Goal: Task Accomplishment & Management: Manage account settings

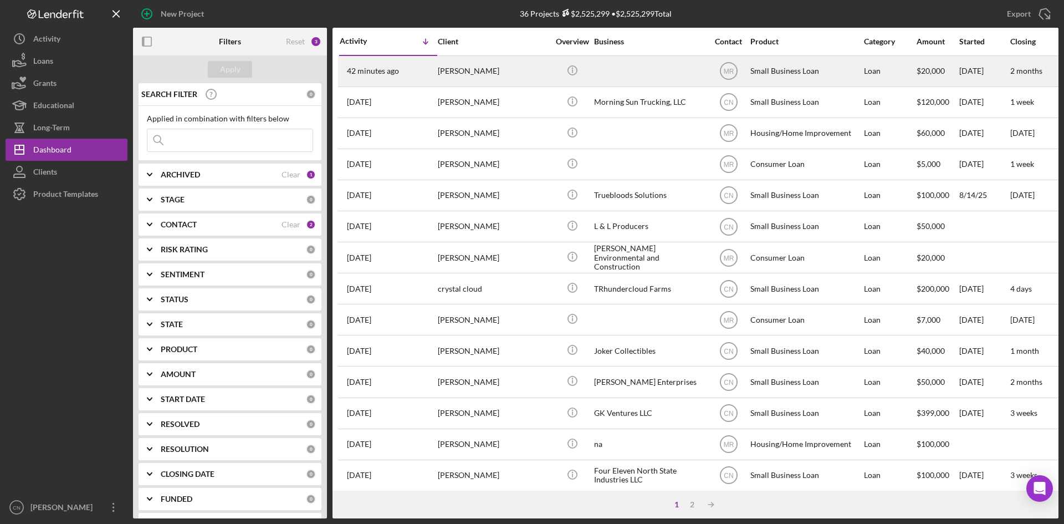
click at [458, 69] on div "[PERSON_NAME]" at bounding box center [493, 71] width 111 height 29
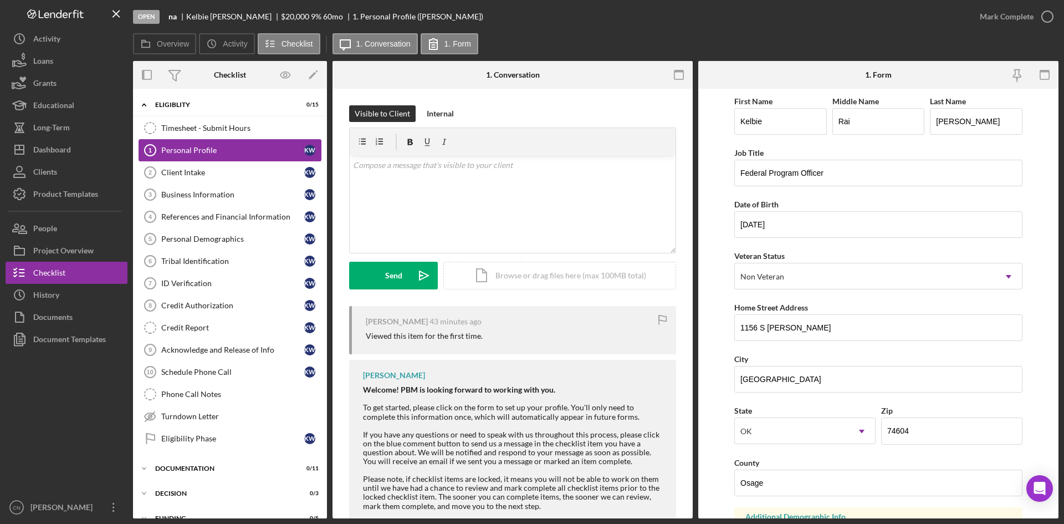
click at [182, 151] on div "Personal Profile" at bounding box center [232, 150] width 143 height 9
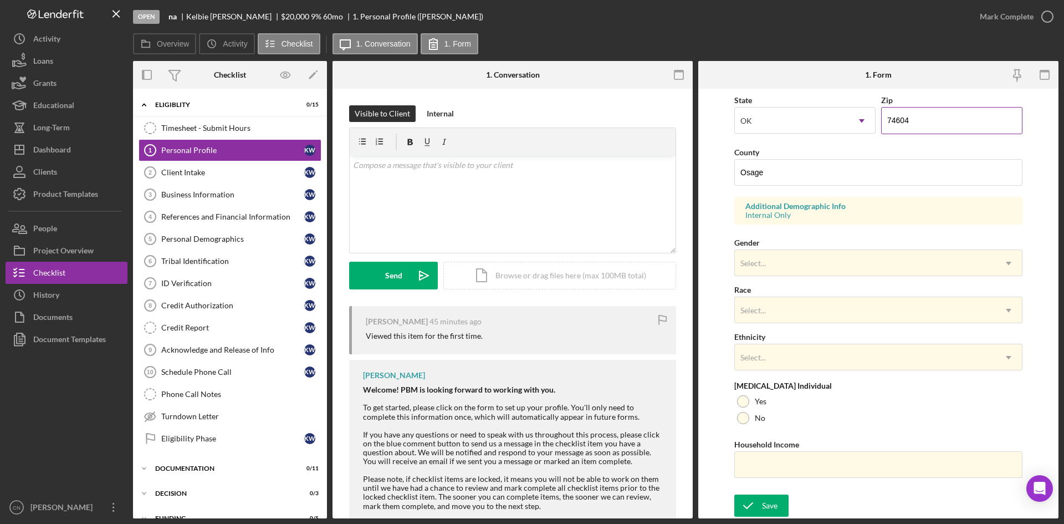
scroll to position [89, 0]
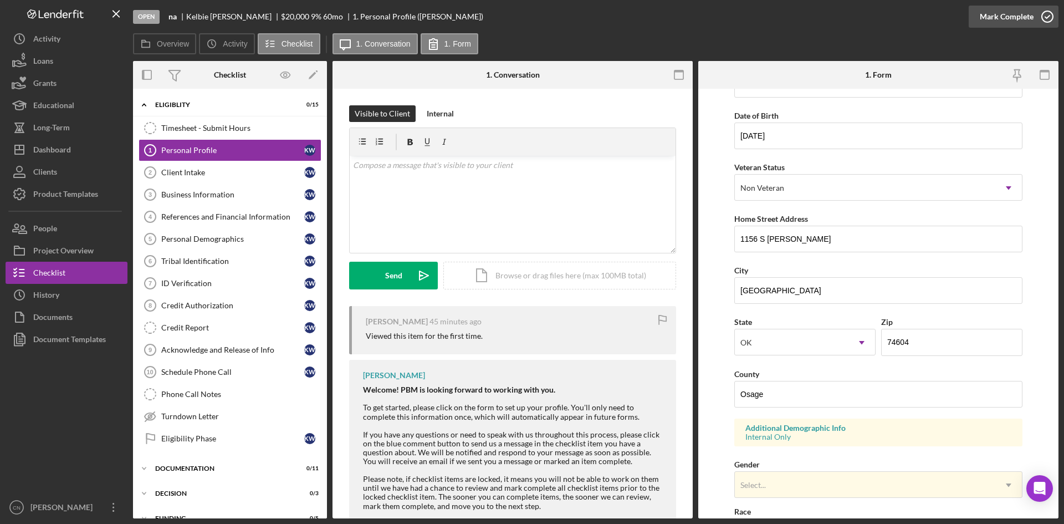
click at [1047, 13] on icon "button" at bounding box center [1047, 17] width 28 height 28
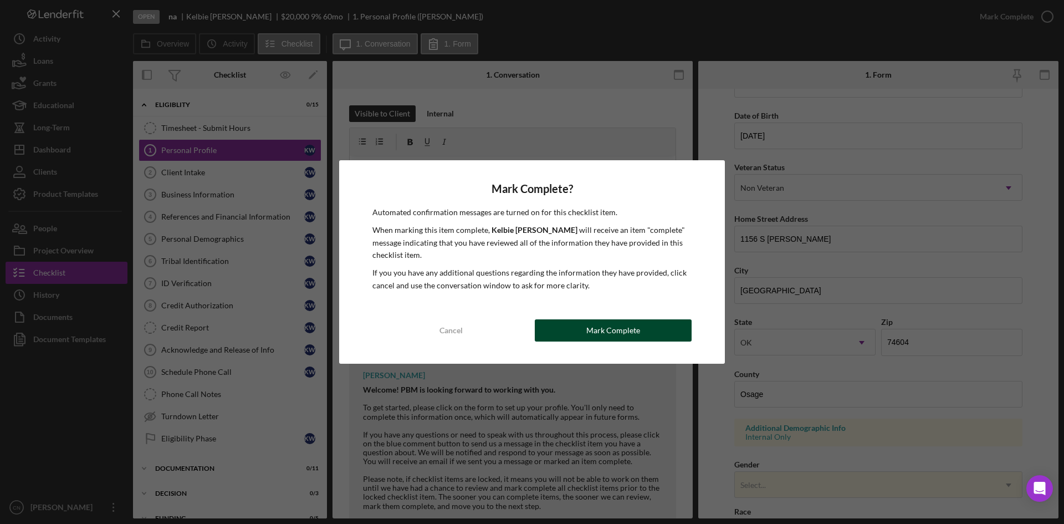
click at [588, 330] on div "Mark Complete" at bounding box center [613, 330] width 54 height 22
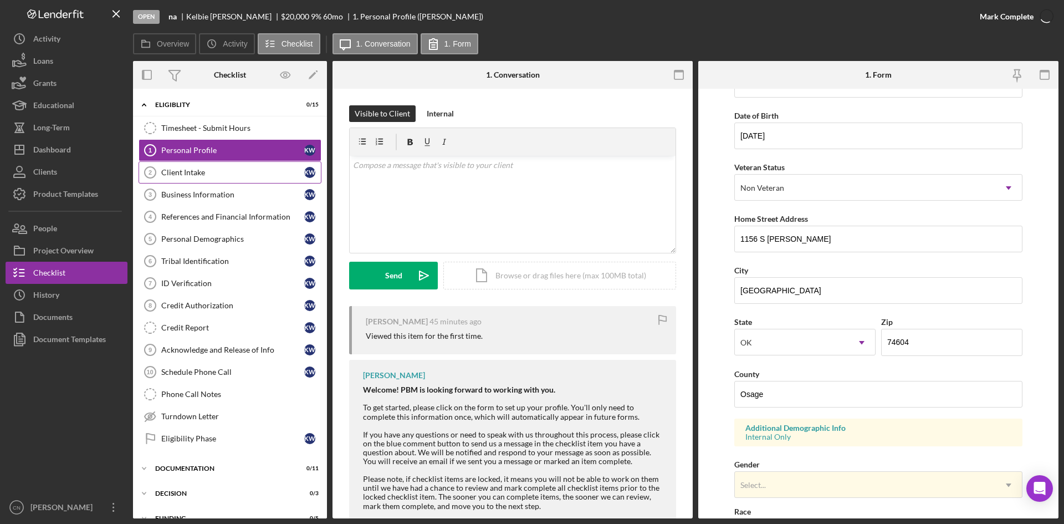
scroll to position [133, 0]
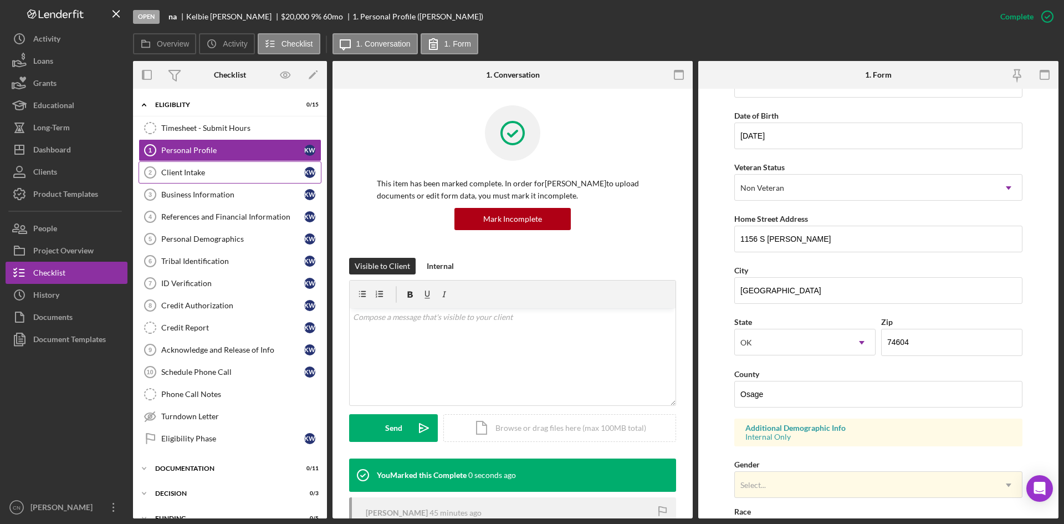
click at [187, 172] on div "Client Intake" at bounding box center [232, 172] width 143 height 9
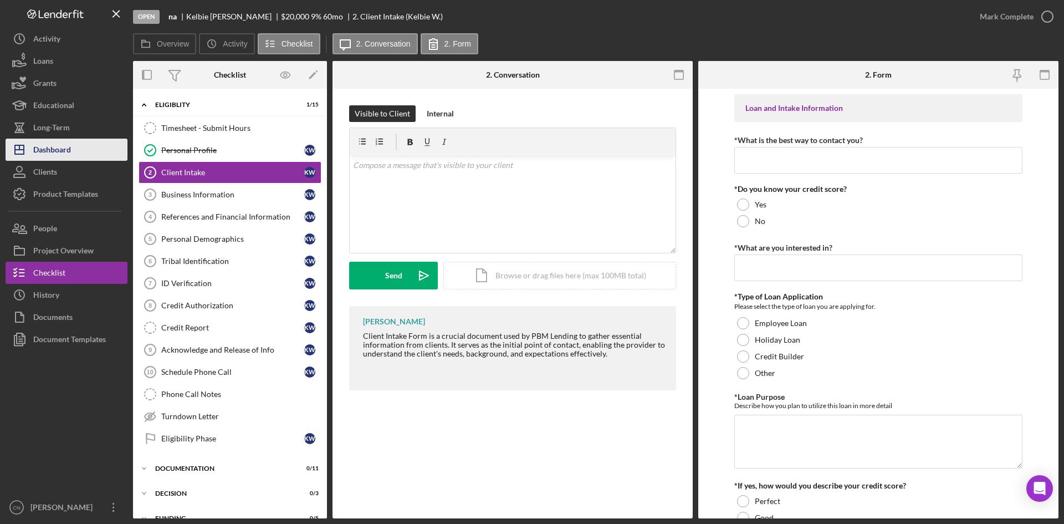
click at [48, 155] on div "Dashboard" at bounding box center [52, 151] width 38 height 25
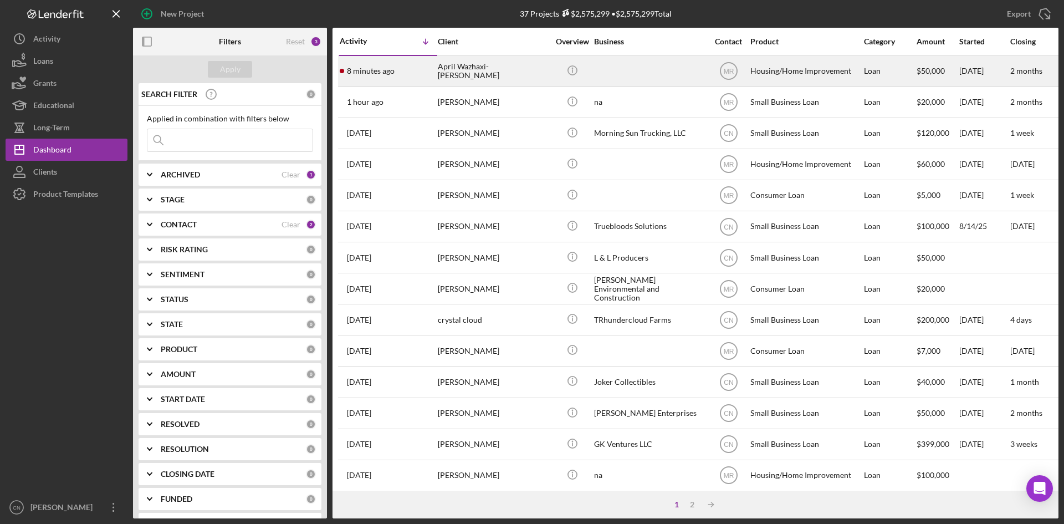
click at [471, 69] on div "April Wazhaxi-[PERSON_NAME]" at bounding box center [493, 71] width 111 height 29
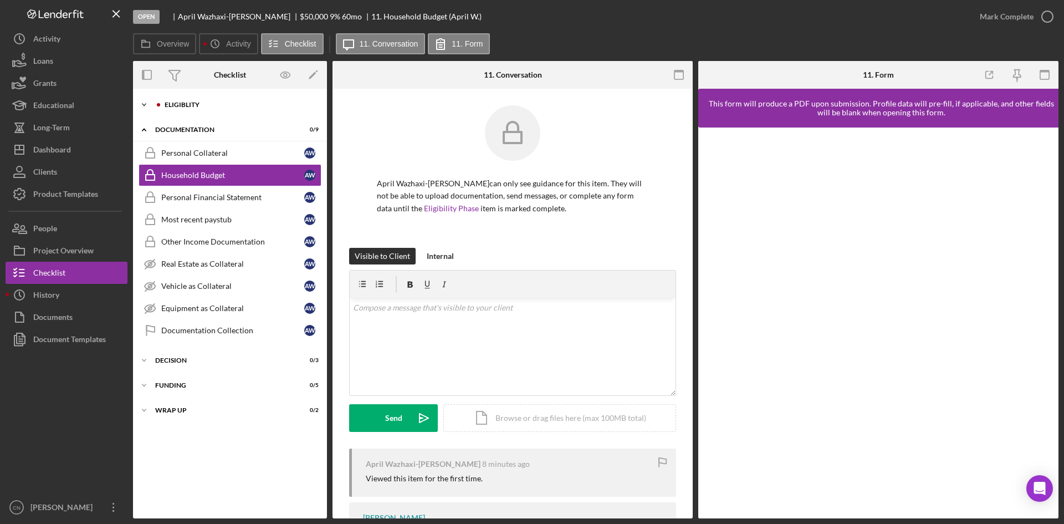
click at [186, 101] on div "Icon/Expander Eligiblity 0 / 14" at bounding box center [230, 105] width 194 height 22
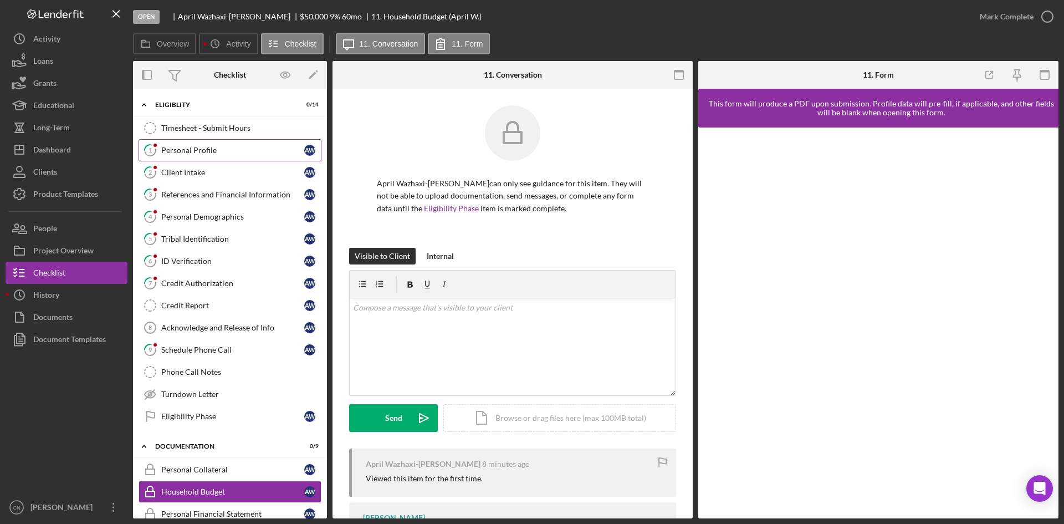
click at [193, 146] on div "Personal Profile" at bounding box center [232, 150] width 143 height 9
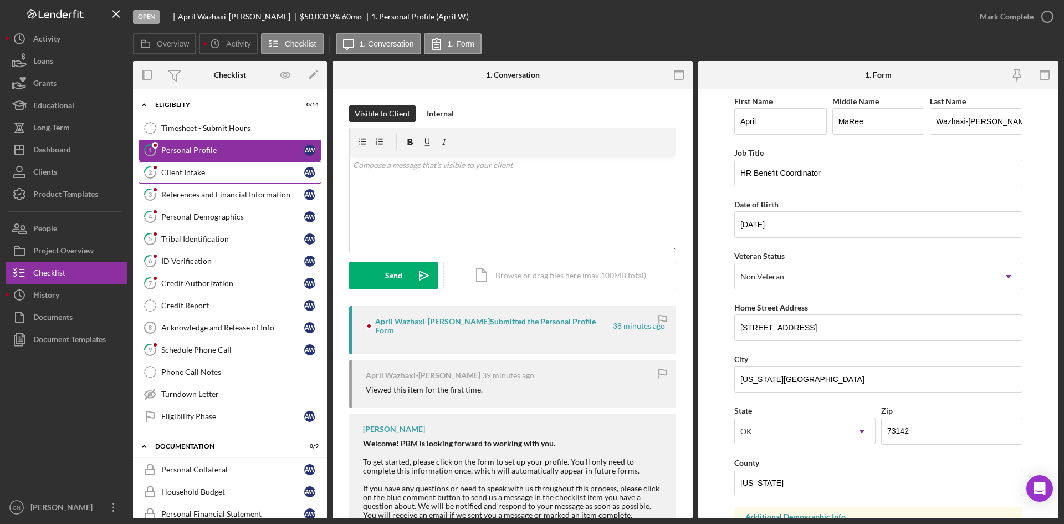
click at [186, 173] on div "Client Intake" at bounding box center [232, 172] width 143 height 9
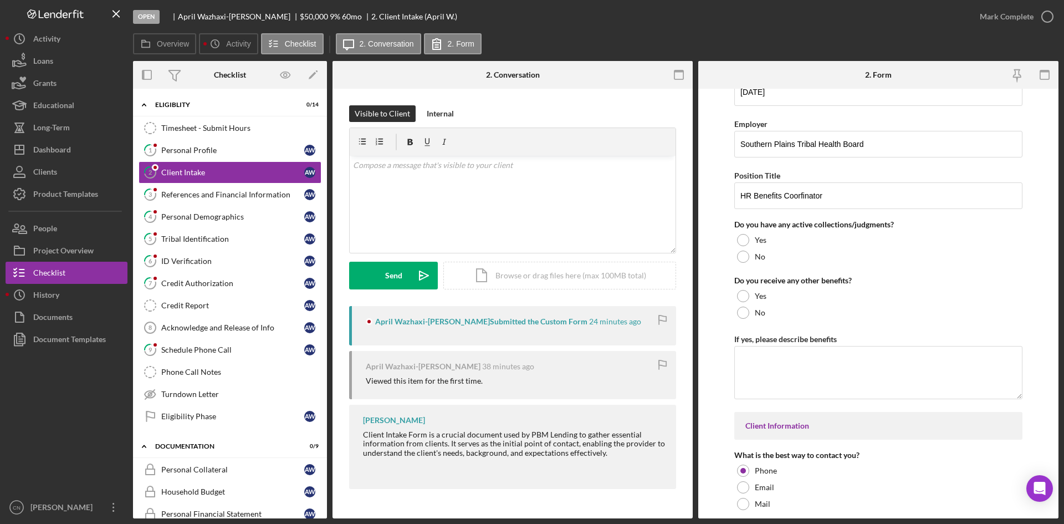
scroll to position [1496, 0]
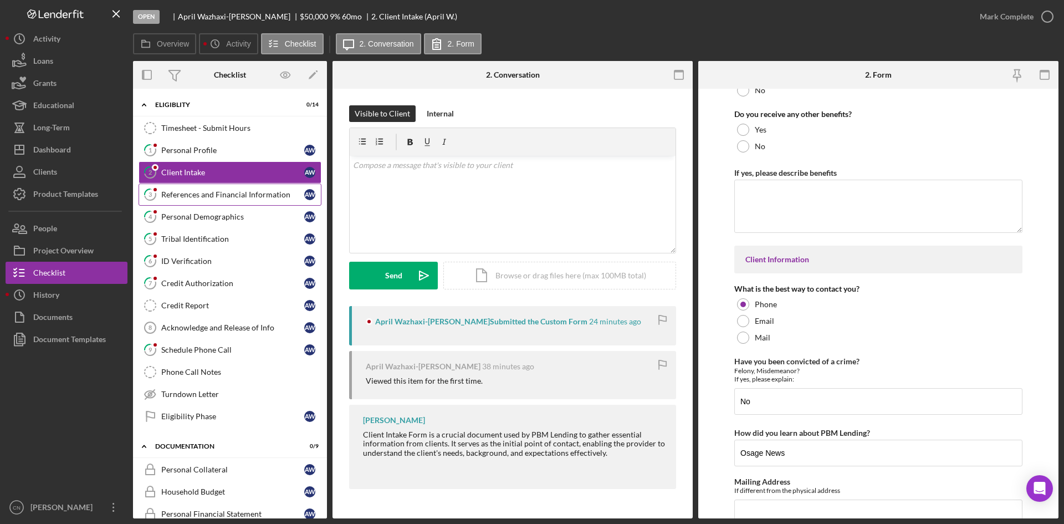
drag, startPoint x: 194, startPoint y: 197, endPoint x: 204, endPoint y: 194, distance: 10.2
click at [194, 197] on div "References and Financial Information" at bounding box center [232, 194] width 143 height 9
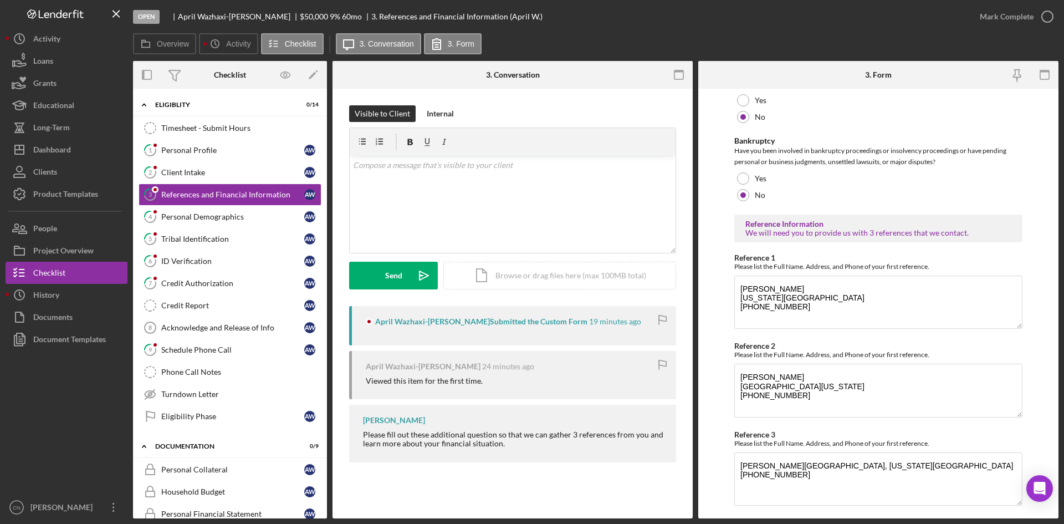
scroll to position [362, 0]
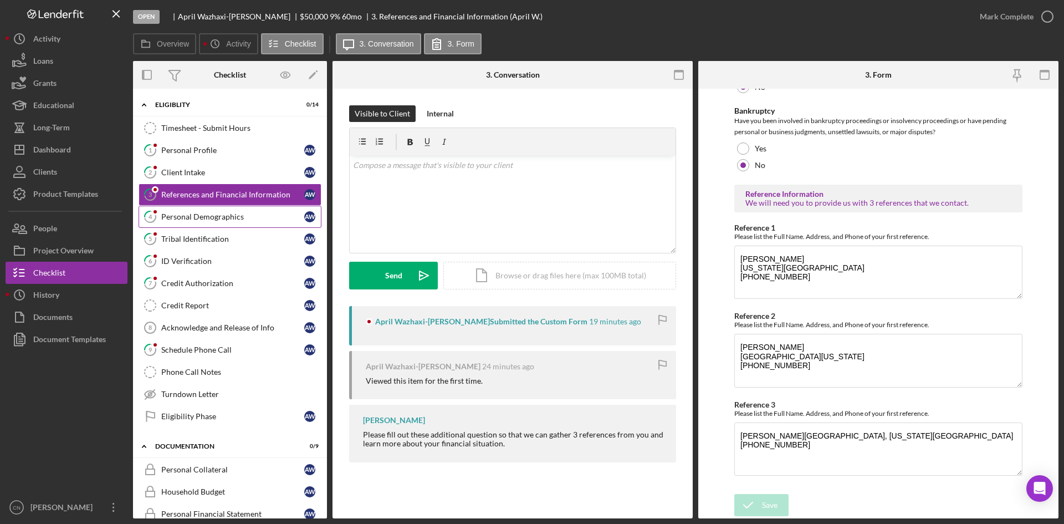
click at [180, 217] on div "Personal Demographics" at bounding box center [232, 216] width 143 height 9
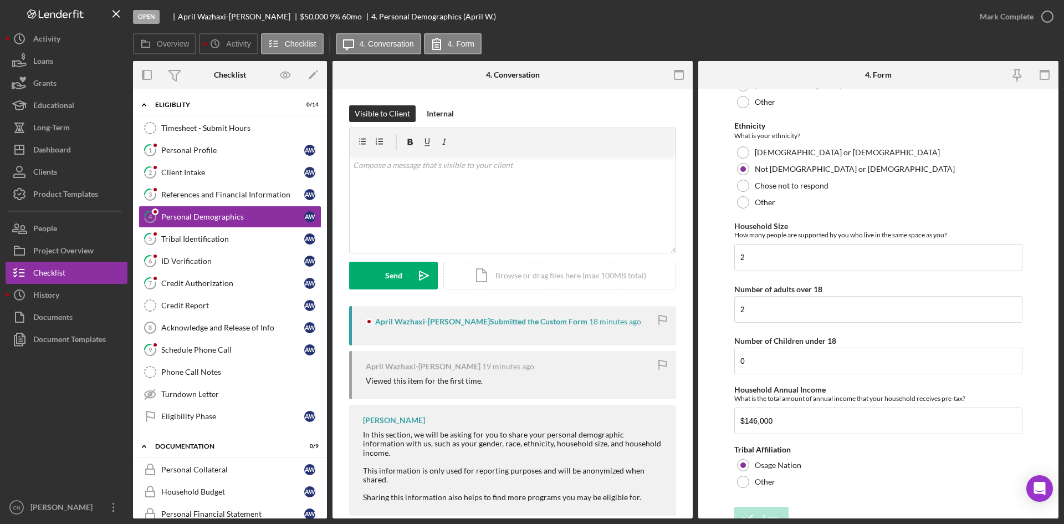
scroll to position [478, 0]
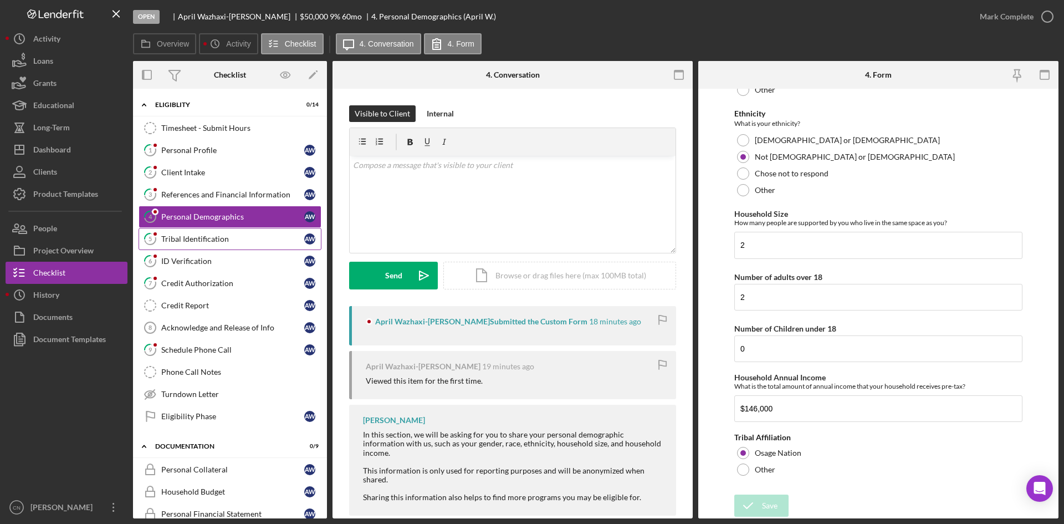
click at [186, 237] on div "Tribal Identification" at bounding box center [232, 238] width 143 height 9
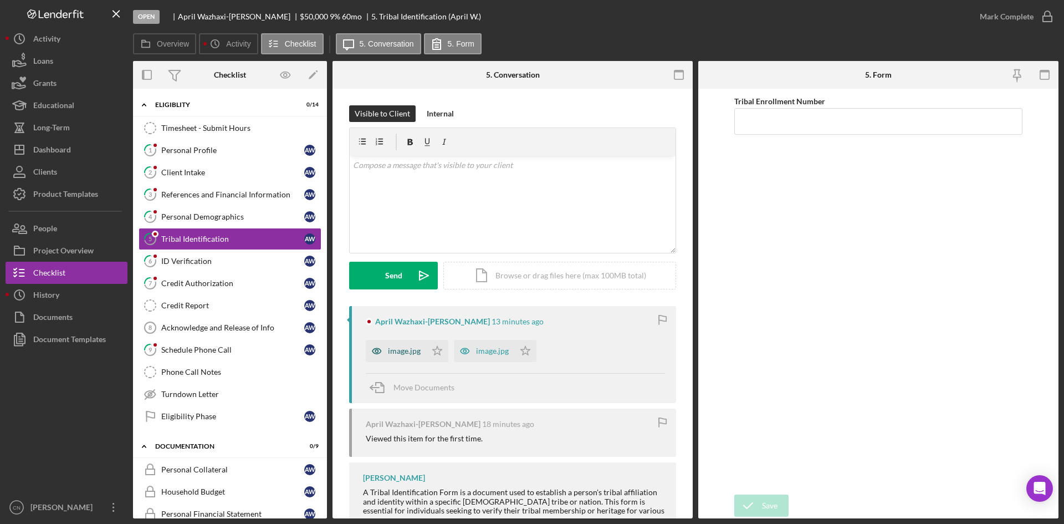
click at [401, 341] on div "image.jpg" at bounding box center [396, 351] width 60 height 22
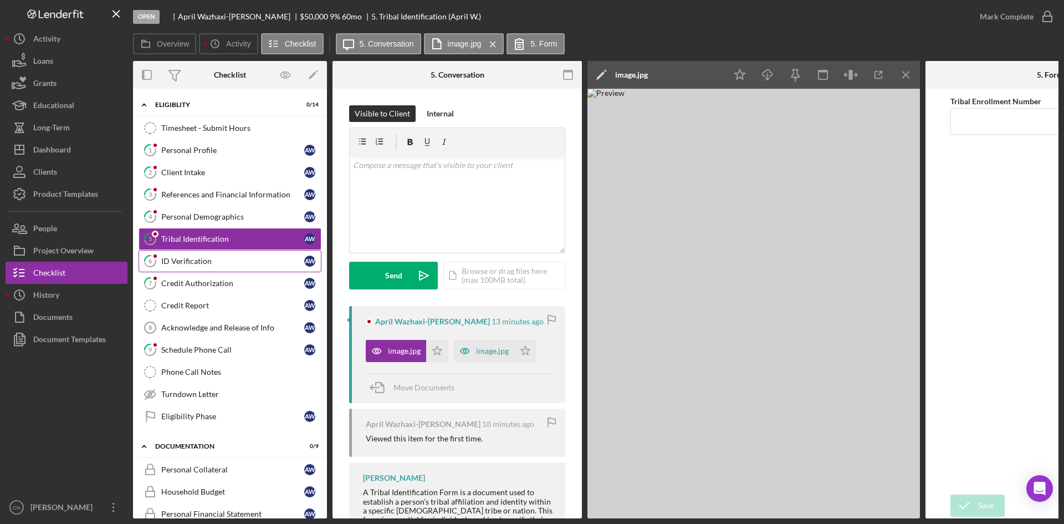
click at [192, 263] on div "ID Verification" at bounding box center [232, 261] width 143 height 9
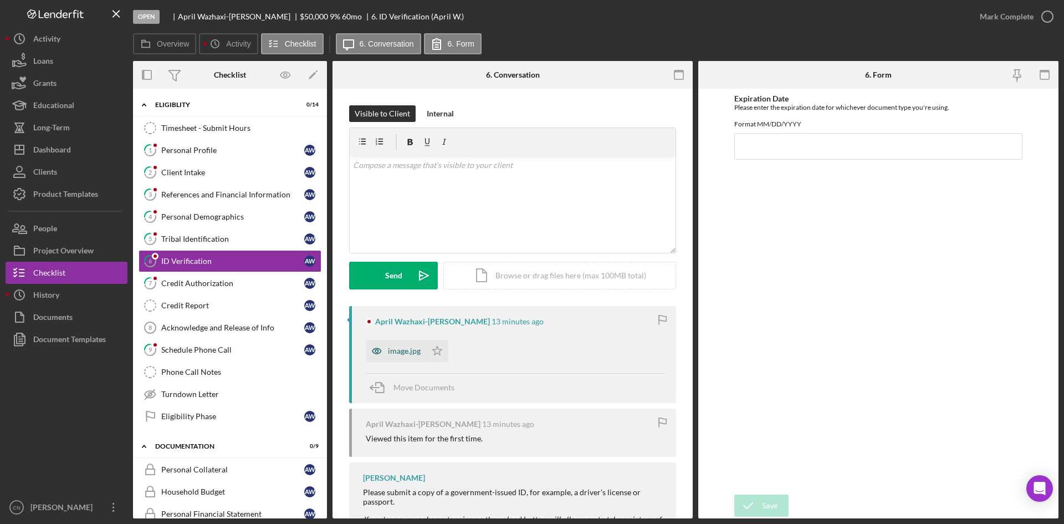
click at [407, 351] on div "image.jpg" at bounding box center [404, 350] width 33 height 9
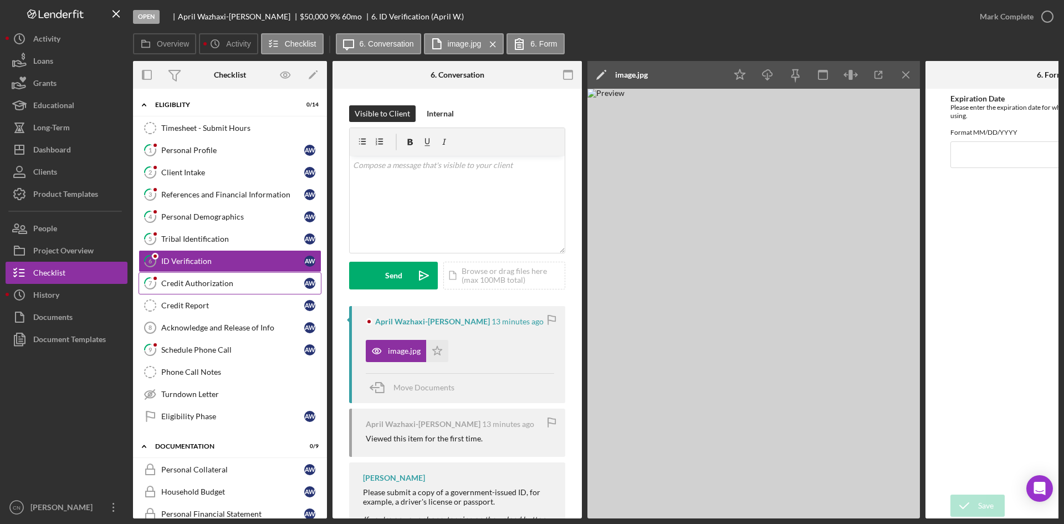
click at [184, 279] on div "Credit Authorization" at bounding box center [232, 283] width 143 height 9
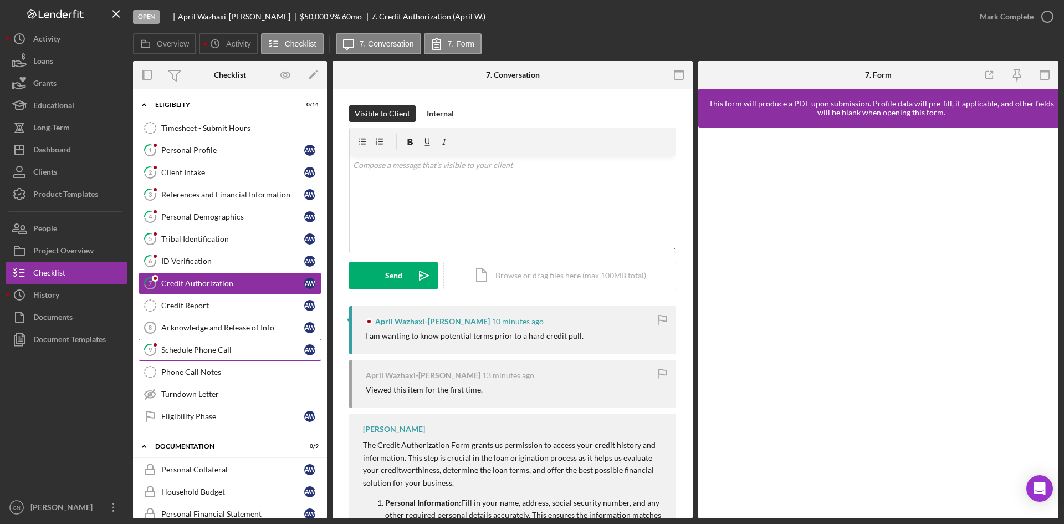
click at [191, 340] on link "9 Schedule Phone Call A W" at bounding box center [230, 350] width 183 height 22
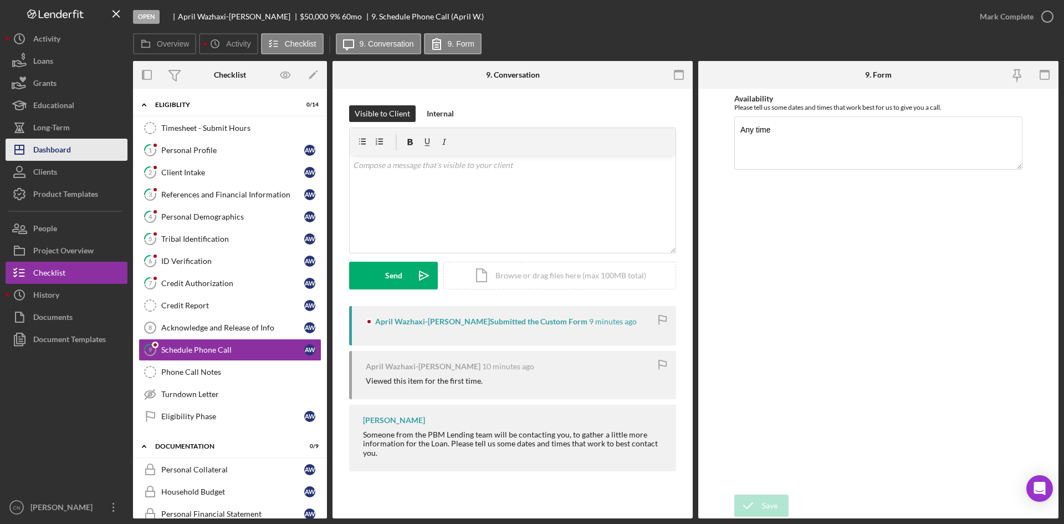
click at [51, 155] on div "Dashboard" at bounding box center [52, 151] width 38 height 25
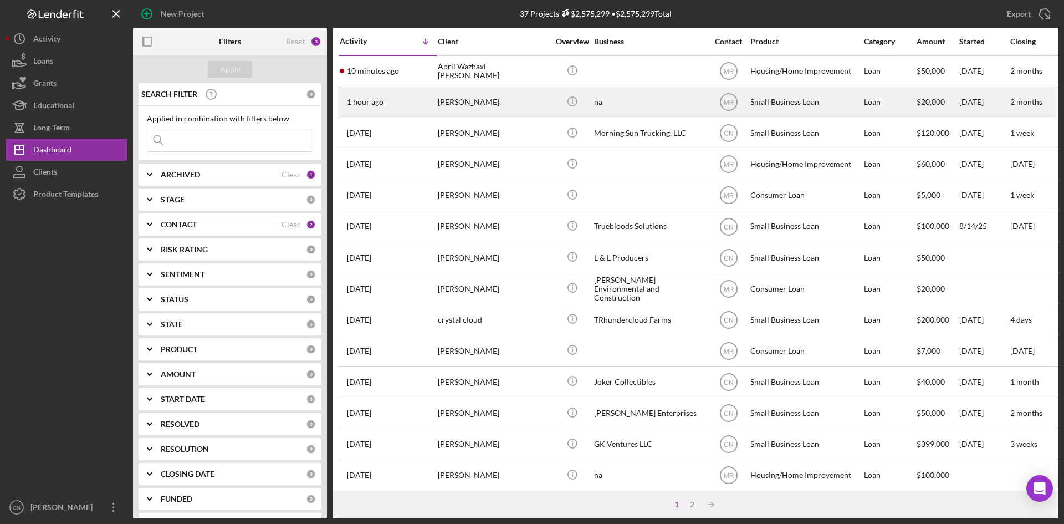
click at [480, 95] on div "[PERSON_NAME]" at bounding box center [493, 102] width 111 height 29
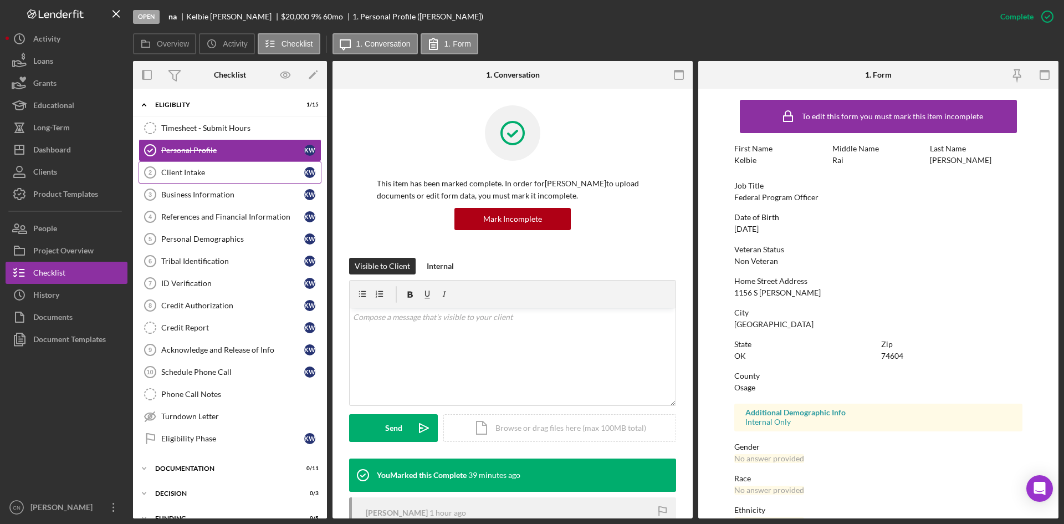
click at [174, 173] on div "Client Intake" at bounding box center [232, 172] width 143 height 9
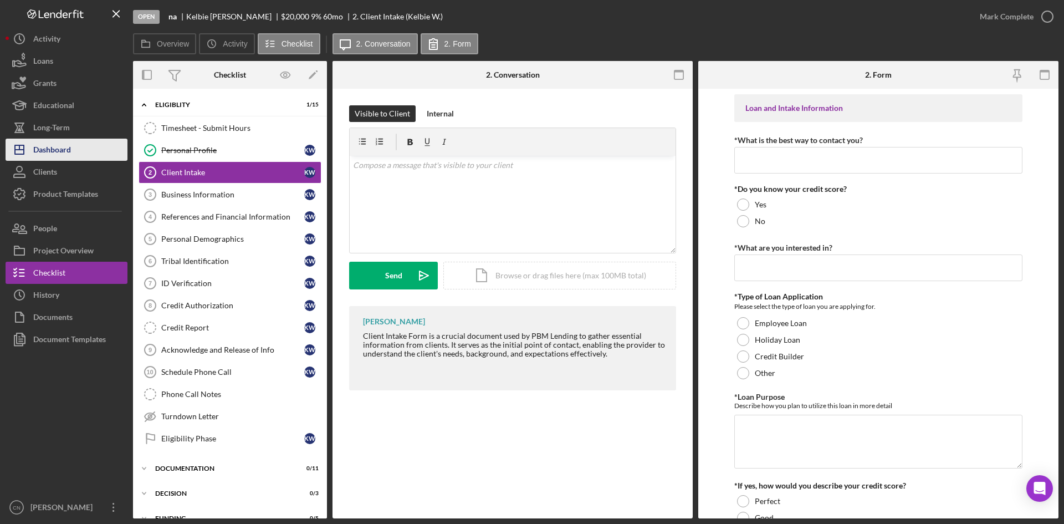
click at [47, 143] on div "Dashboard" at bounding box center [52, 151] width 38 height 25
